Goal: Task Accomplishment & Management: Manage account settings

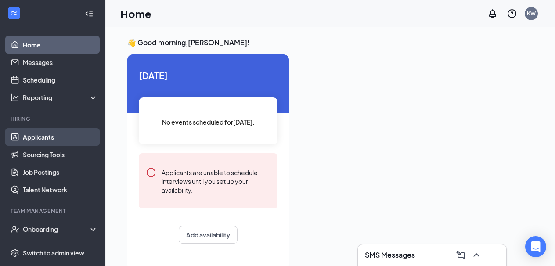
click at [39, 141] on link "Applicants" at bounding box center [60, 137] width 75 height 18
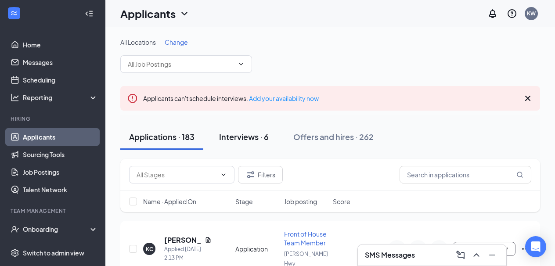
click at [258, 137] on div "Interviews · 6" at bounding box center [244, 136] width 50 height 11
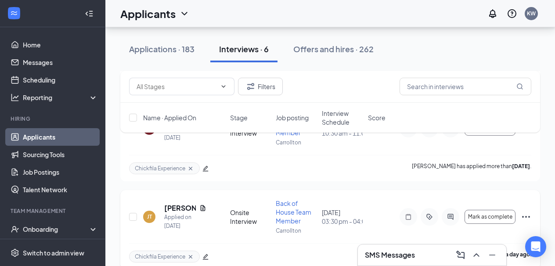
scroll to position [504, 0]
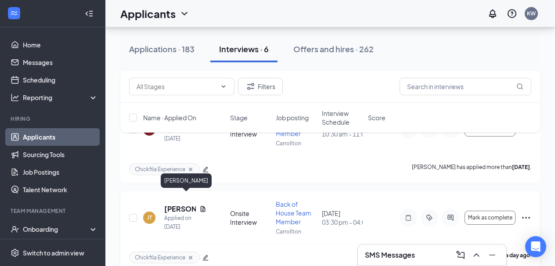
click at [178, 204] on h5 "[PERSON_NAME]" at bounding box center [180, 209] width 32 height 10
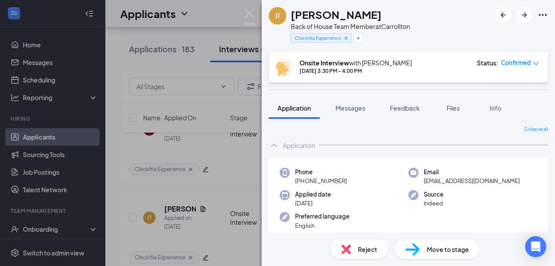
click at [435, 251] on span "Move to stage" at bounding box center [448, 250] width 42 height 10
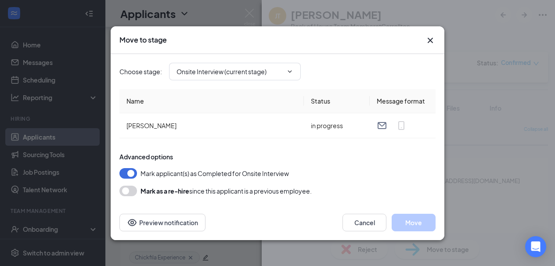
type input "Hiring Complete (final stage)"
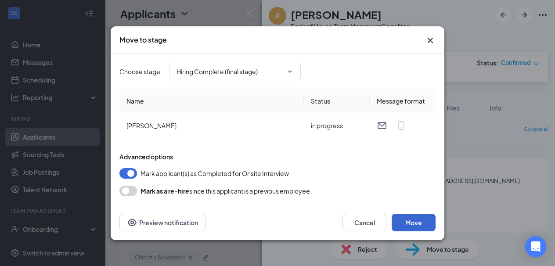
click at [406, 221] on button "Move" at bounding box center [414, 223] width 44 height 18
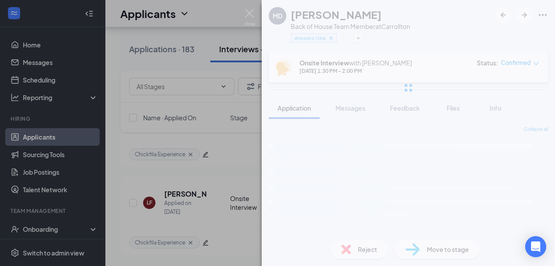
scroll to position [416, 0]
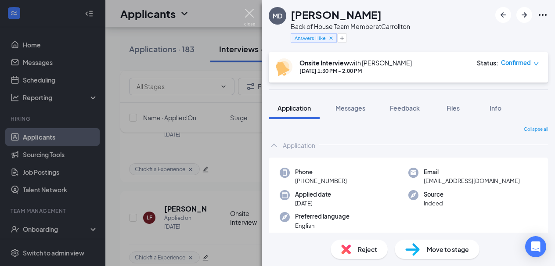
click at [249, 16] on img at bounding box center [249, 17] width 11 height 17
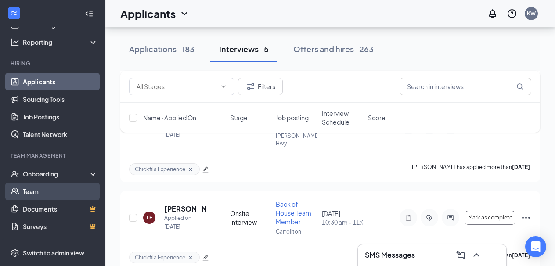
scroll to position [55, 0]
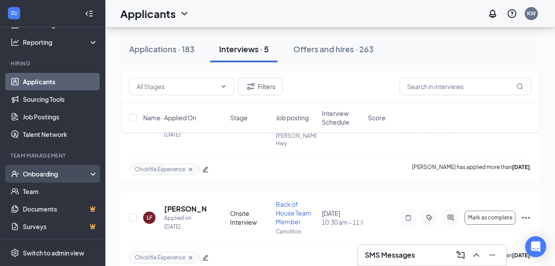
click at [42, 179] on div "Onboarding" at bounding box center [52, 174] width 105 height 18
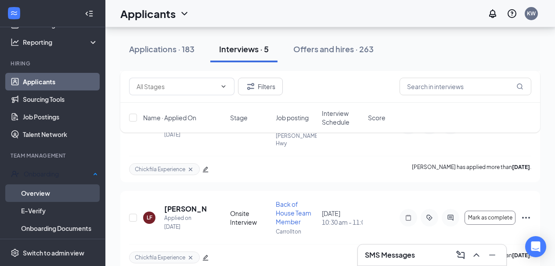
click at [40, 194] on link "Overview" at bounding box center [59, 193] width 77 height 18
